Goal: Task Accomplishment & Management: Manage account settings

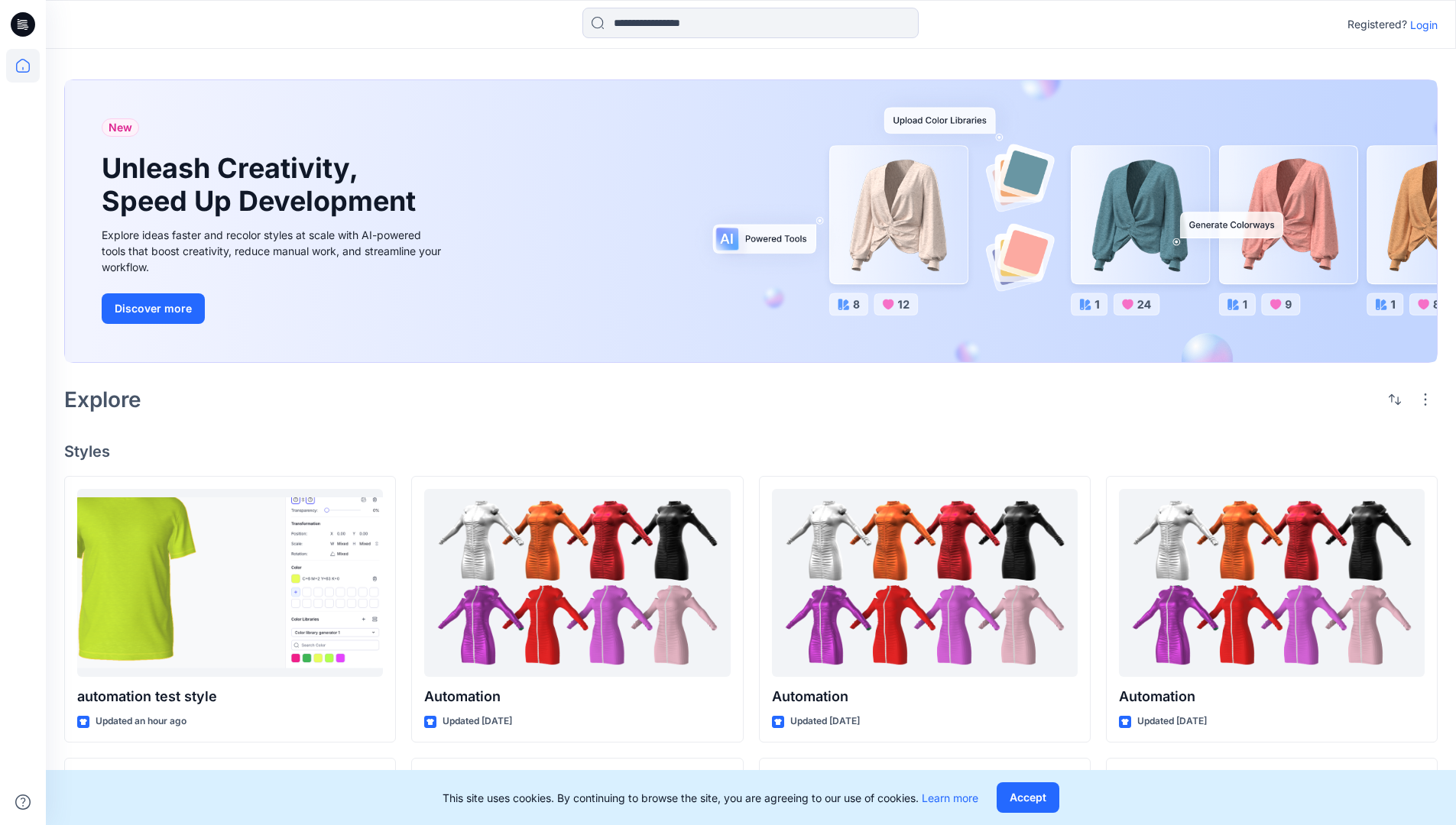
click at [1421, 25] on p "Login" at bounding box center [1424, 25] width 28 height 16
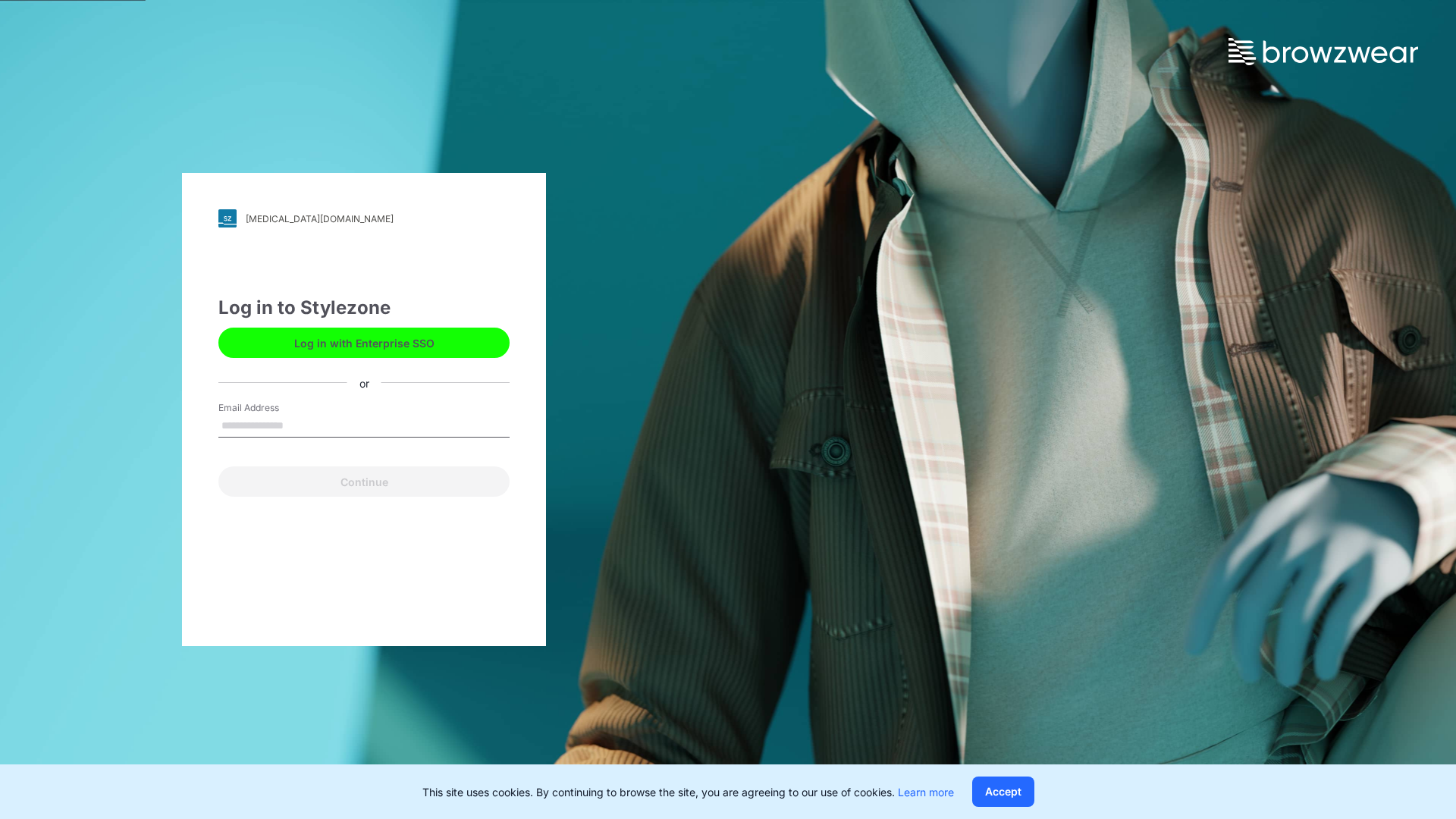
click at [299, 424] on input "Email Address" at bounding box center [364, 426] width 291 height 23
type input "**"
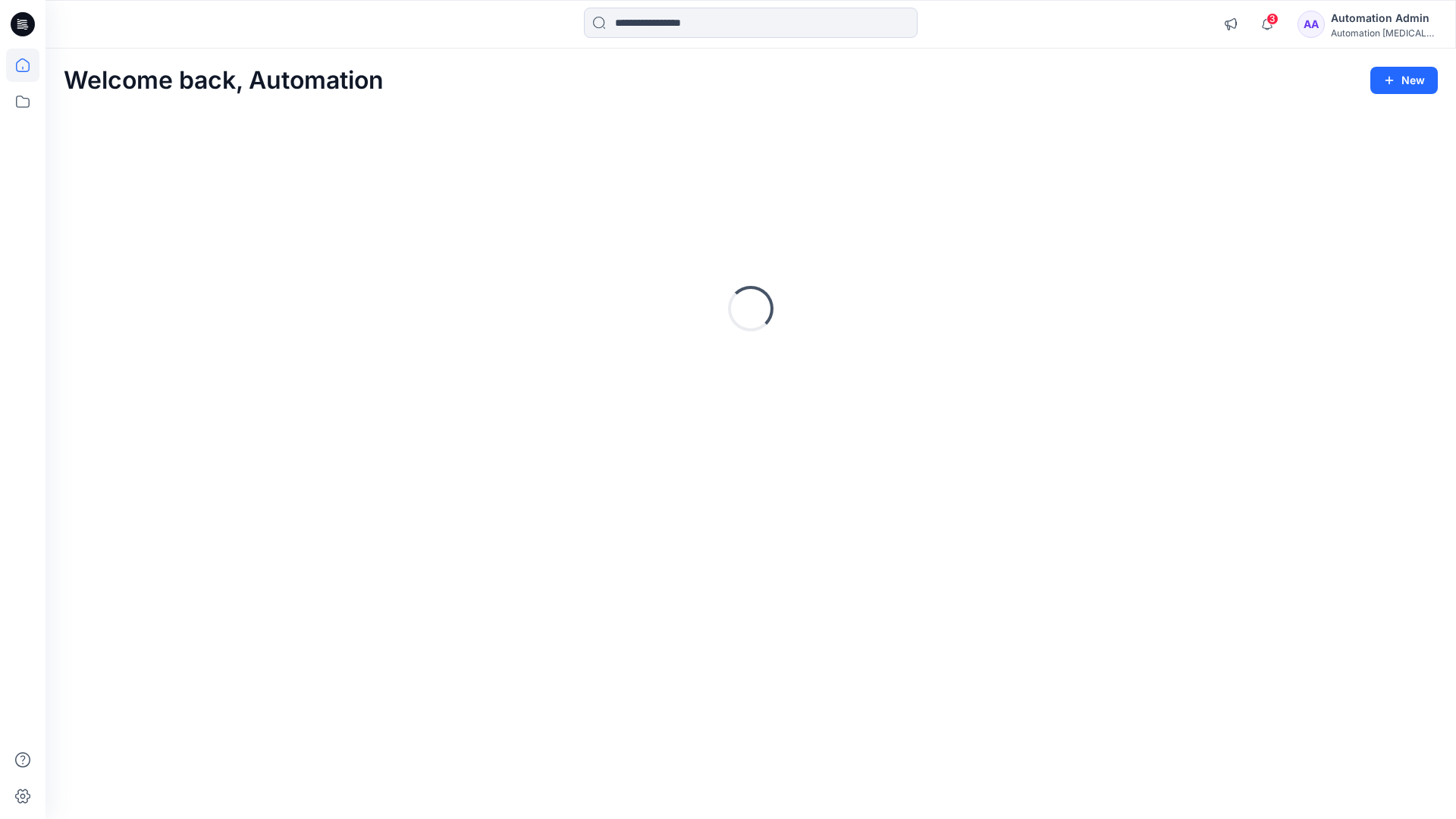
click at [29, 65] on icon at bounding box center [23, 65] width 14 height 14
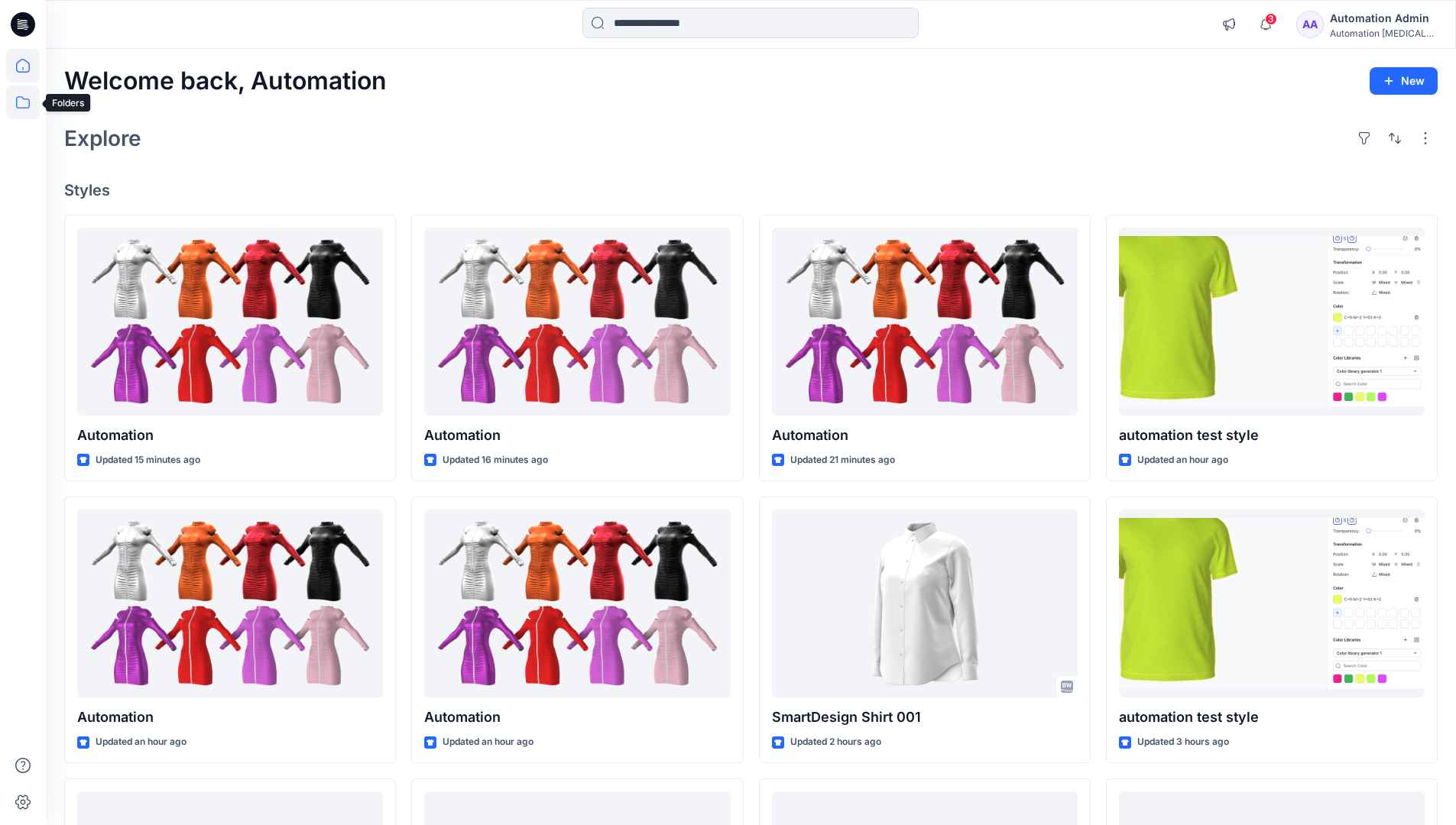
click at [22, 100] on icon at bounding box center [23, 102] width 34 height 34
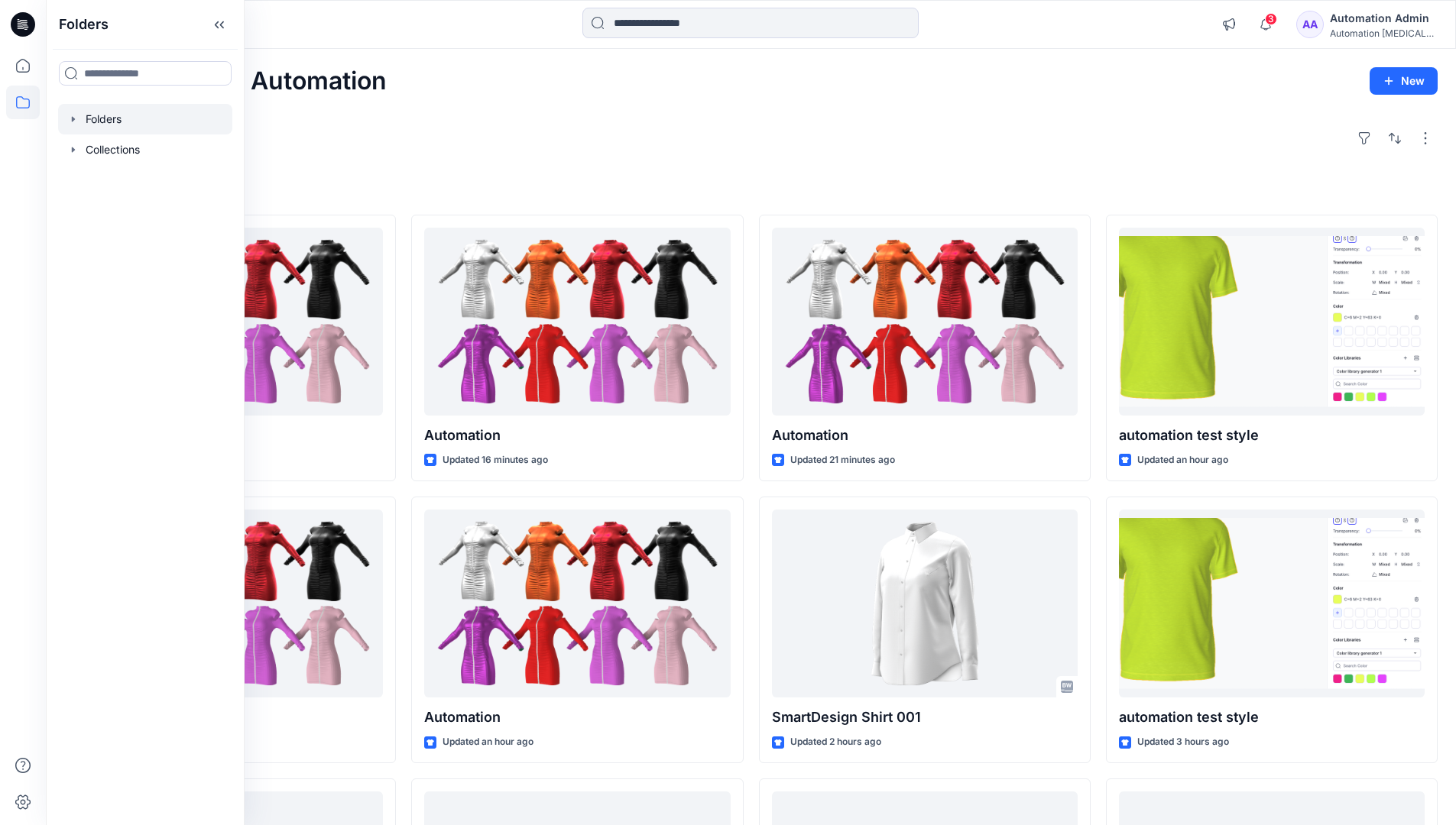
click at [95, 114] on div at bounding box center [145, 119] width 174 height 30
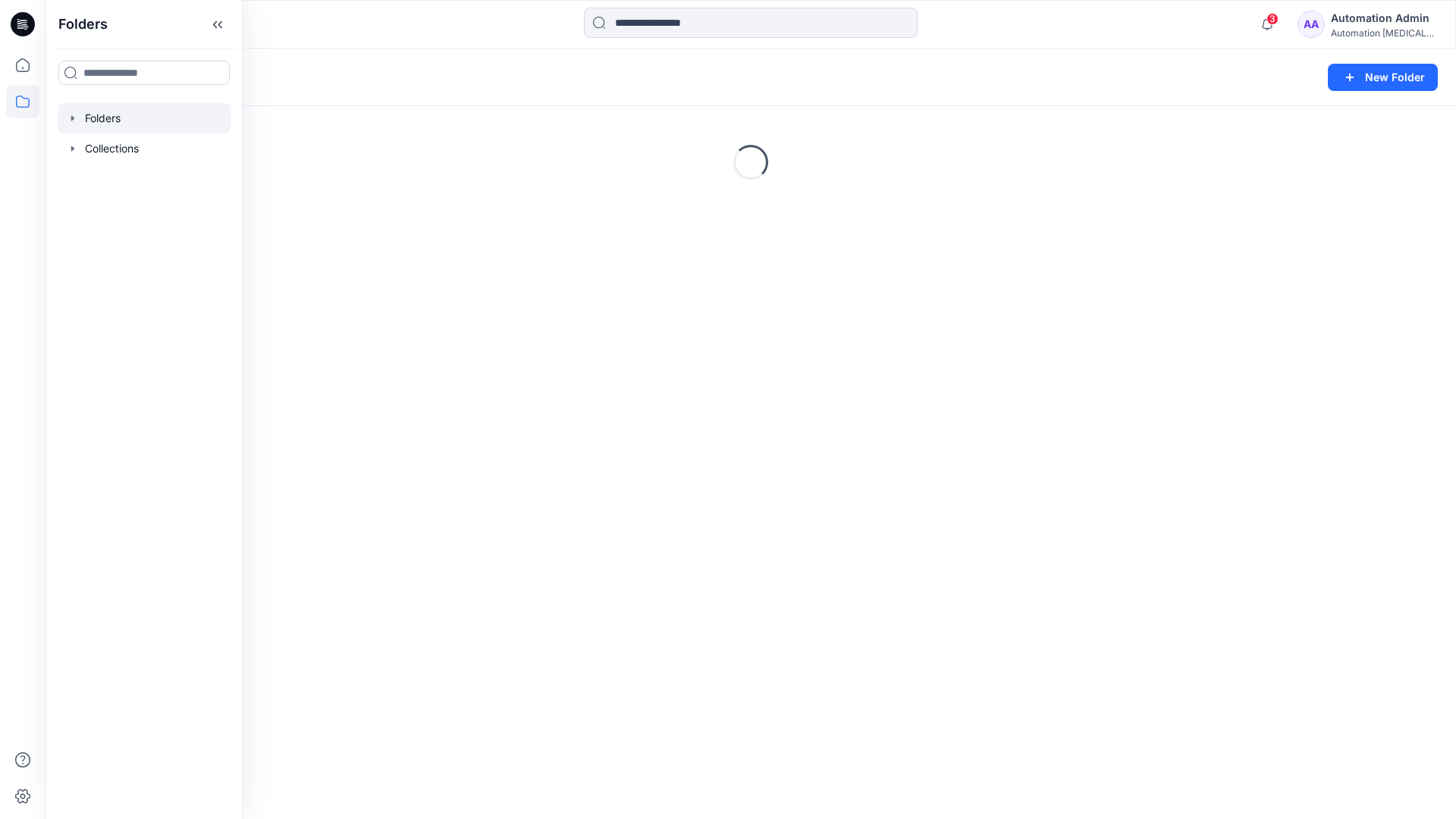
scroll to position [163, 0]
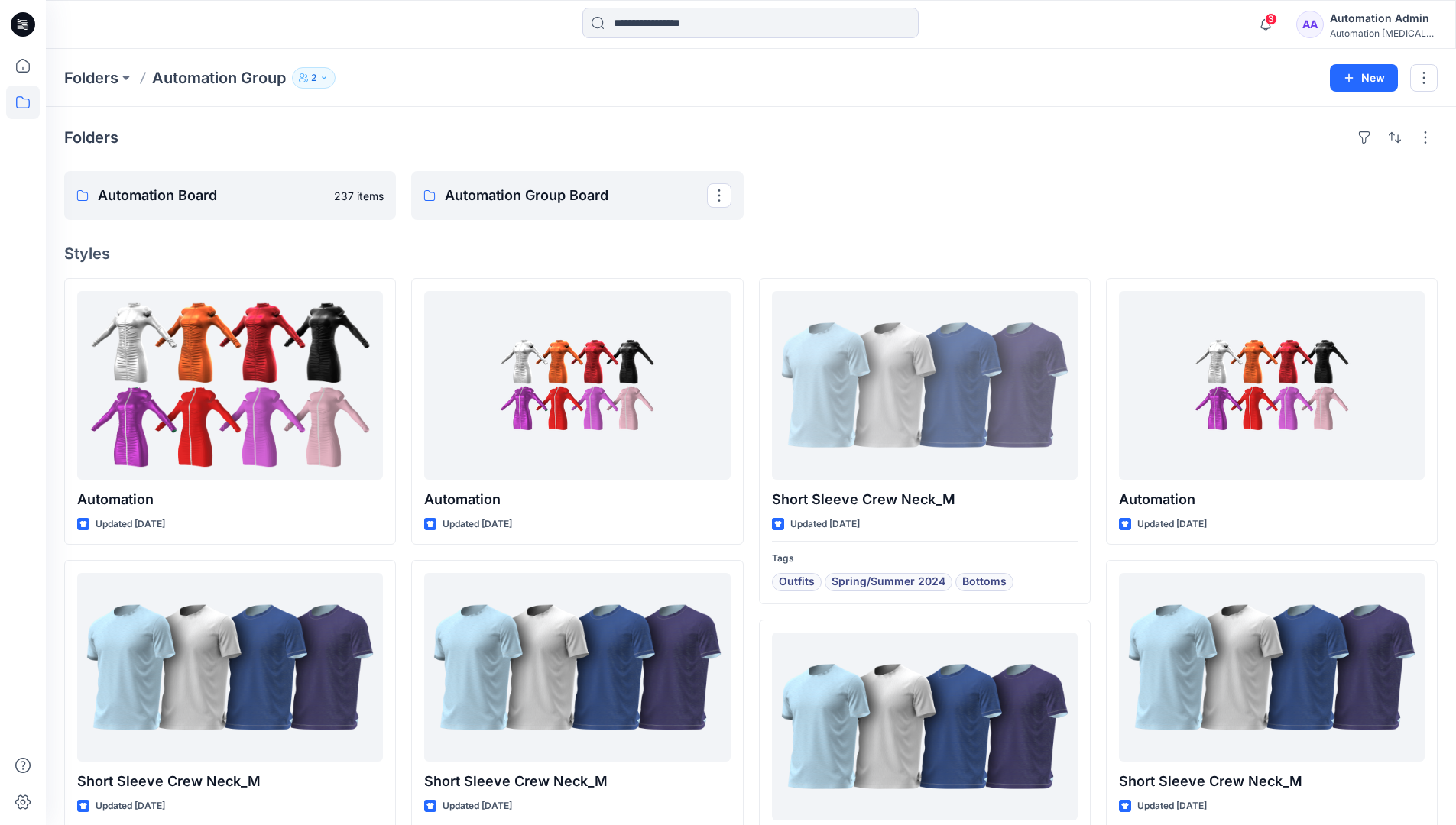
click at [328, 79] on icon "button" at bounding box center [324, 78] width 9 height 9
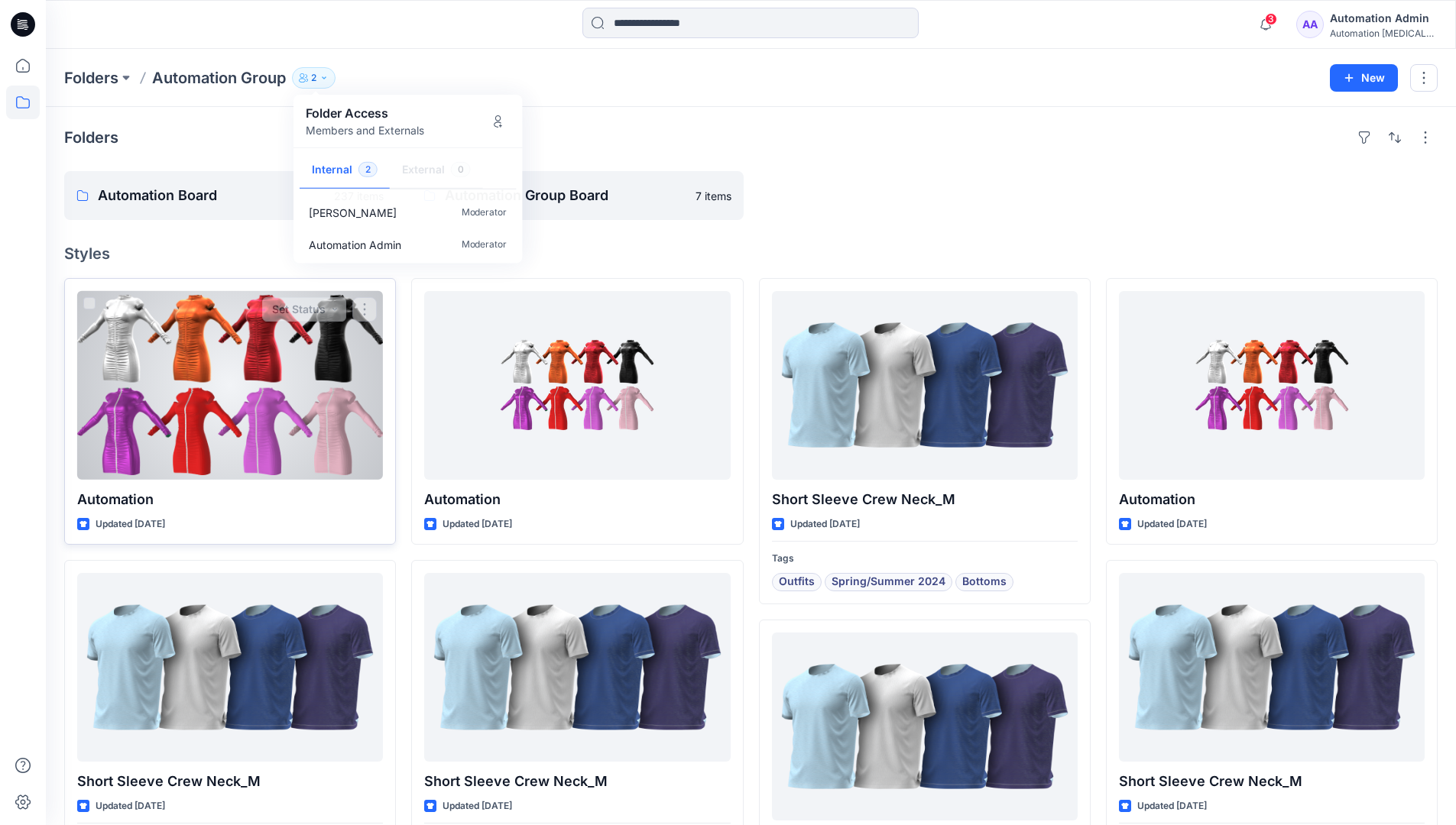
click at [334, 397] on div at bounding box center [230, 385] width 306 height 189
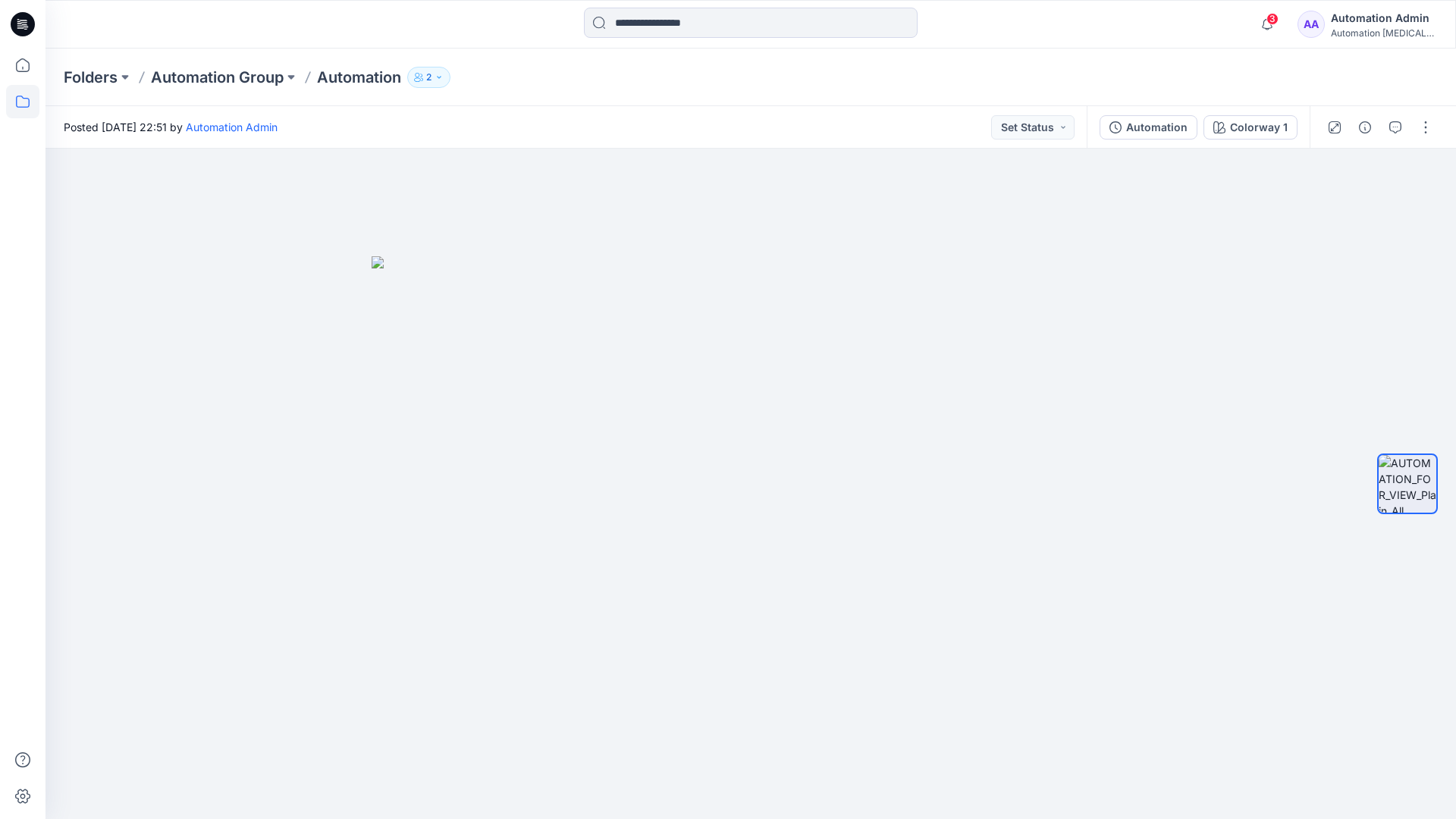
click at [13, 107] on icon at bounding box center [23, 101] width 33 height 33
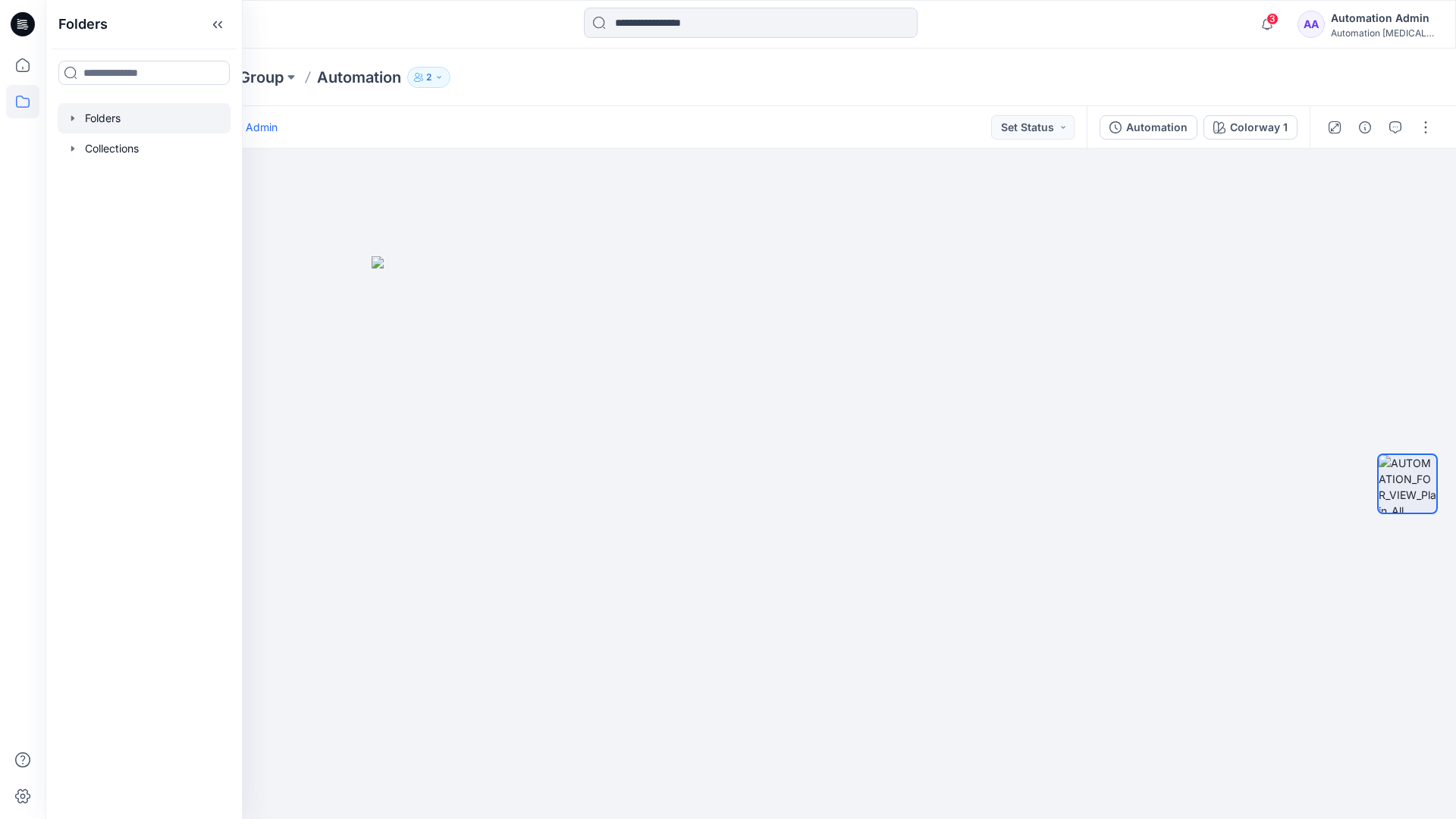
click at [90, 117] on div at bounding box center [143, 118] width 173 height 30
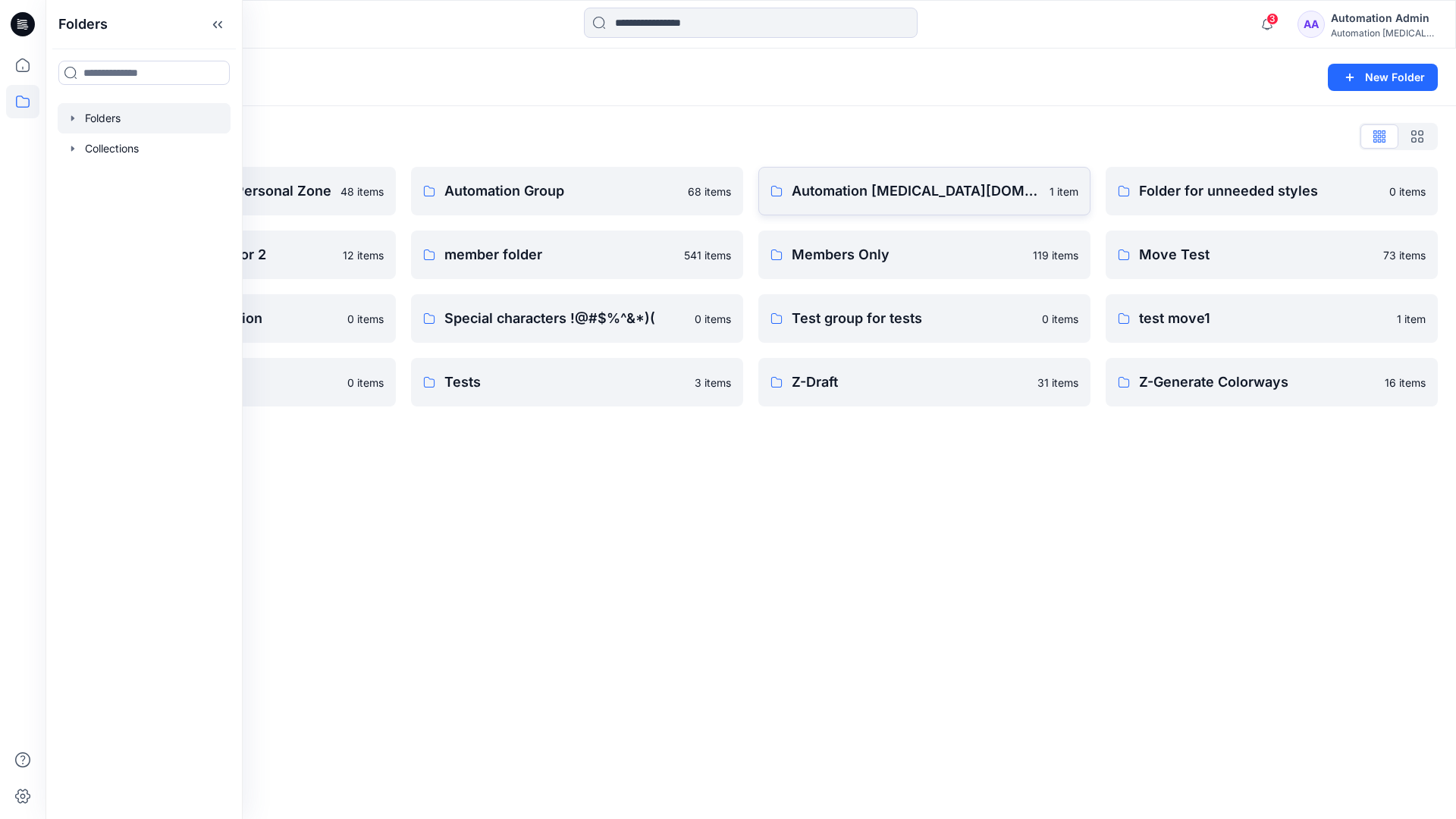
click at [885, 197] on p "Automation [MEDICAL_DATA][DOMAIN_NAME]" at bounding box center [916, 191] width 249 height 21
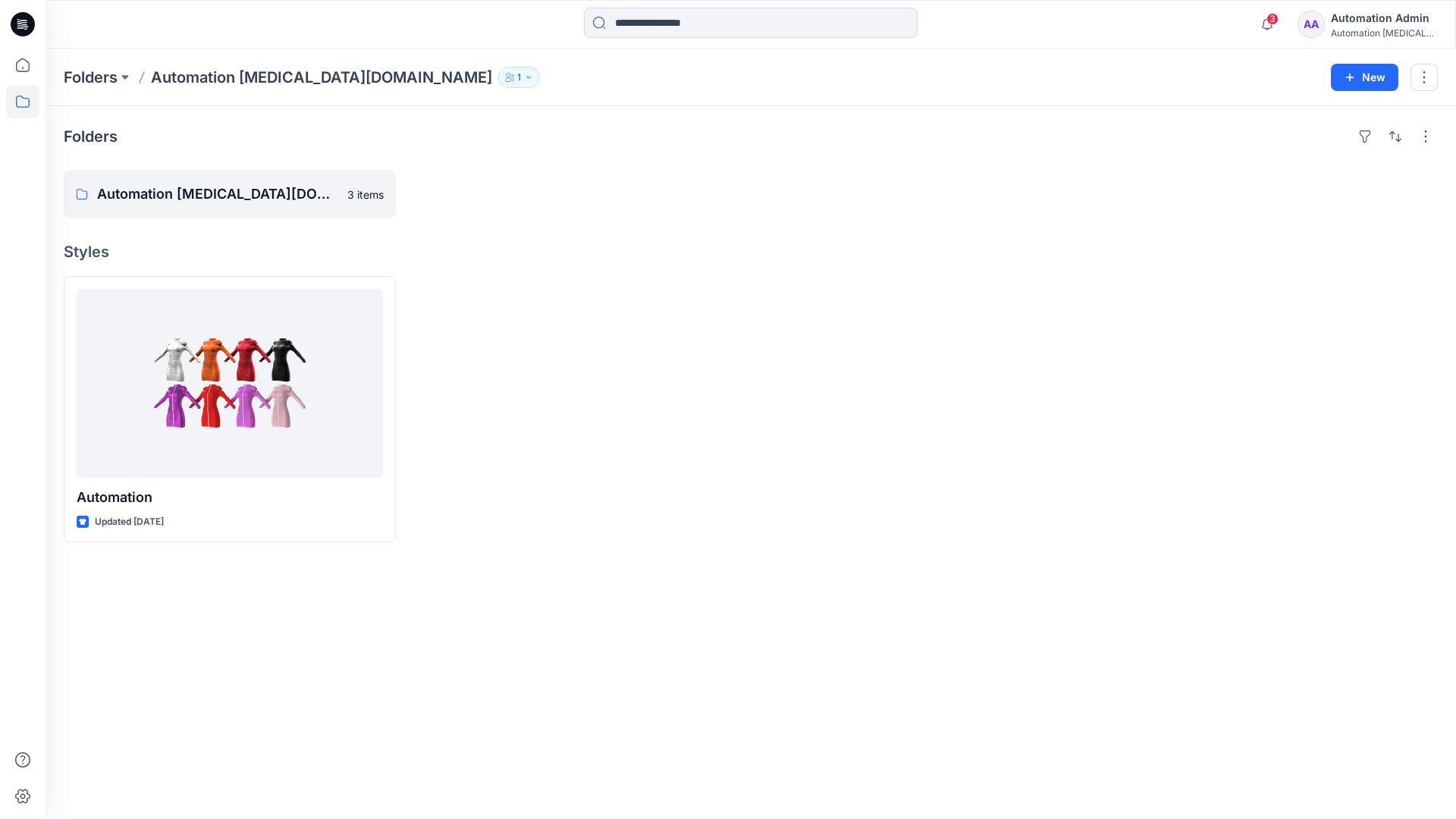
click at [524, 80] on icon "button" at bounding box center [528, 77] width 9 height 9
click at [1364, 24] on div "Automation Admin" at bounding box center [1384, 18] width 107 height 18
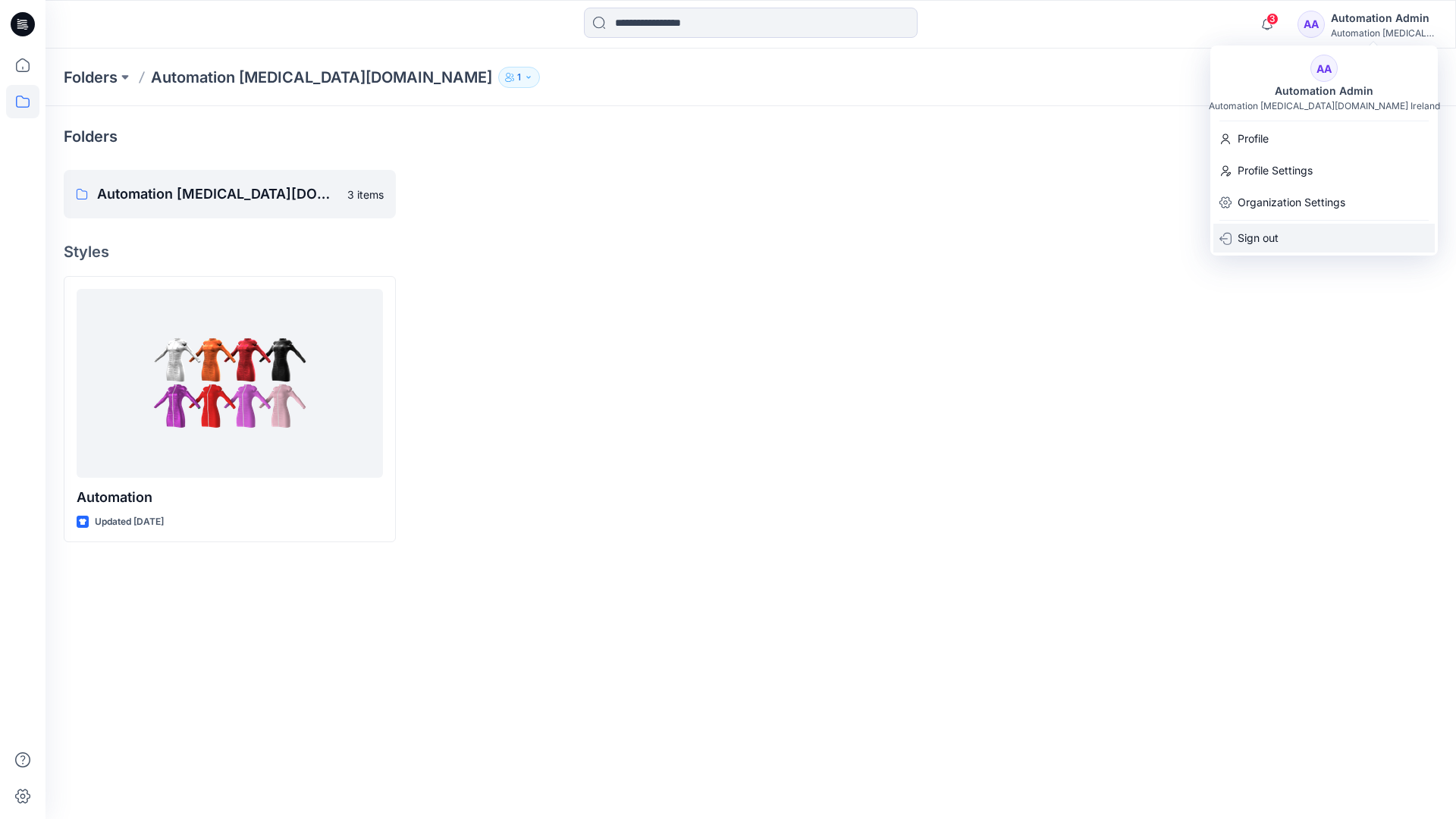
click at [1283, 233] on div "Sign out" at bounding box center [1324, 238] width 222 height 29
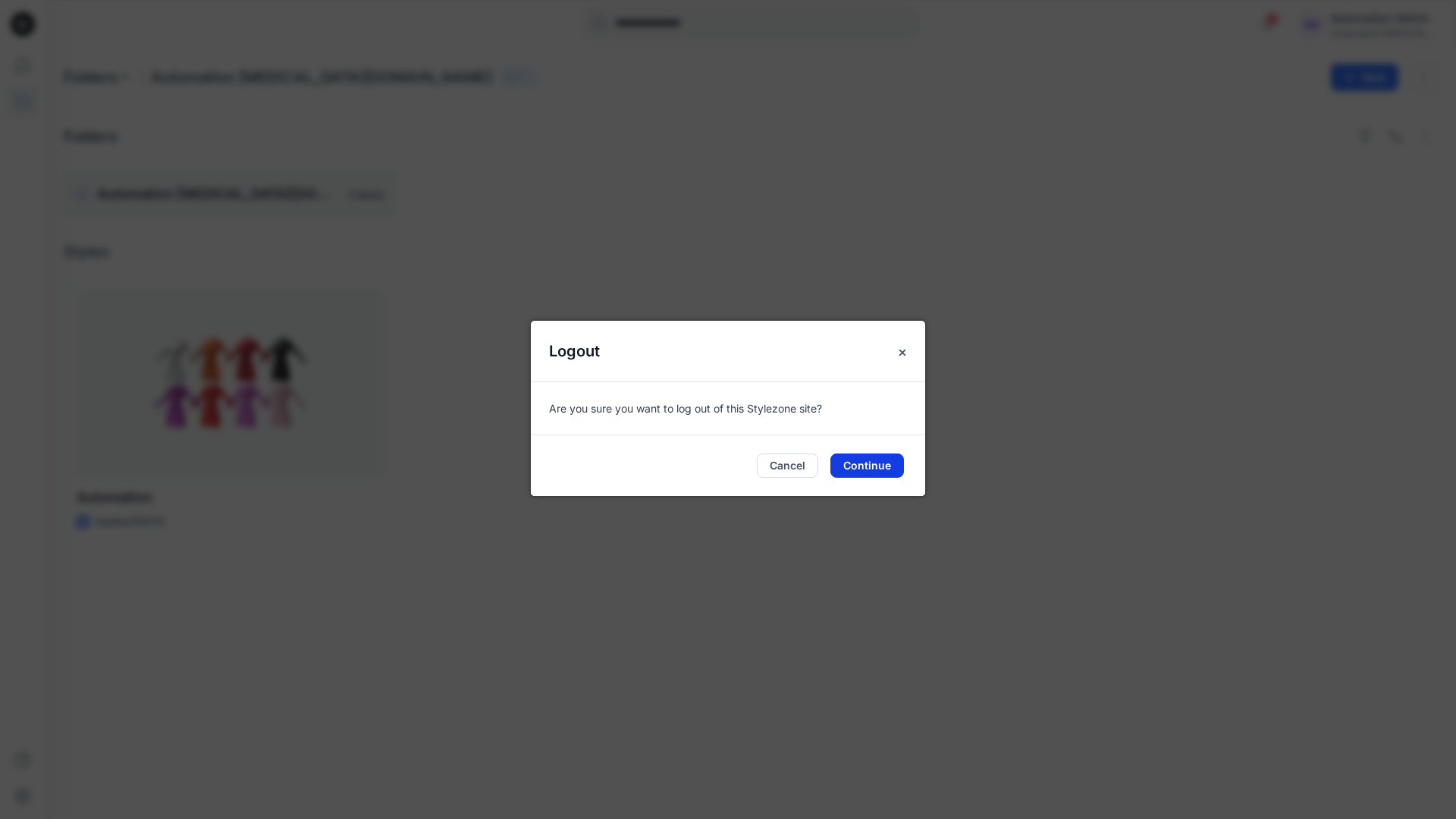
click at [871, 461] on button "Continue" at bounding box center [867, 466] width 74 height 25
